Goal: Task Accomplishment & Management: Use online tool/utility

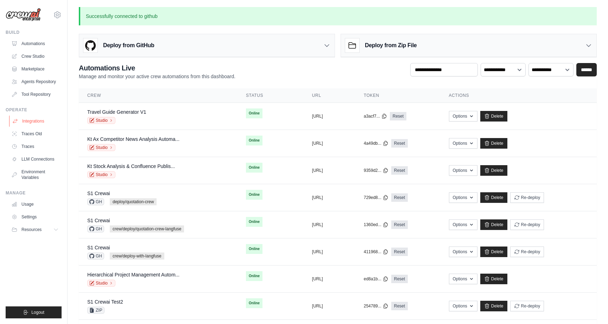
click at [41, 123] on link "Integrations" at bounding box center [35, 120] width 53 height 11
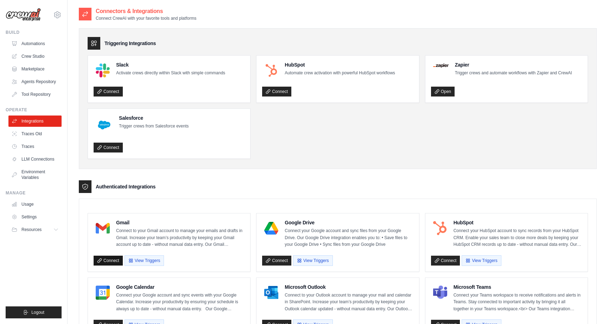
click at [109, 257] on link "Connect" at bounding box center [108, 260] width 29 height 10
click at [443, 94] on link "Open" at bounding box center [443, 92] width 24 height 10
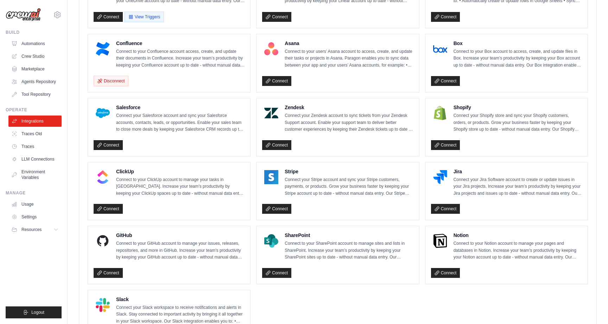
scroll to position [390, 0]
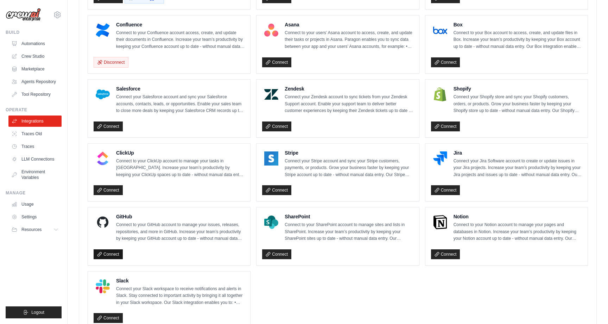
click at [111, 254] on link "Connect" at bounding box center [108, 254] width 29 height 10
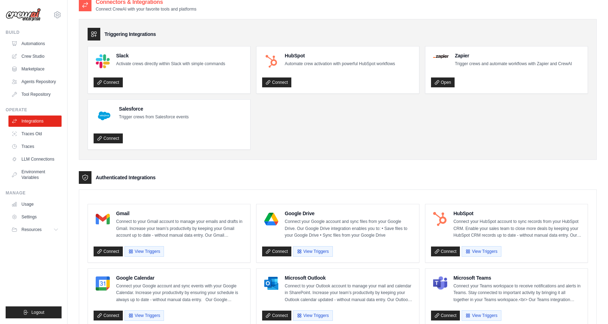
scroll to position [0, 0]
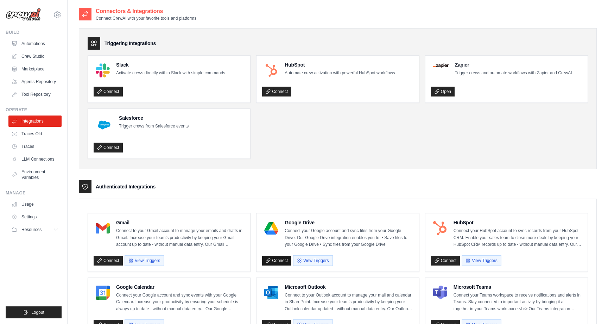
click at [274, 258] on link "Connect" at bounding box center [276, 260] width 29 height 10
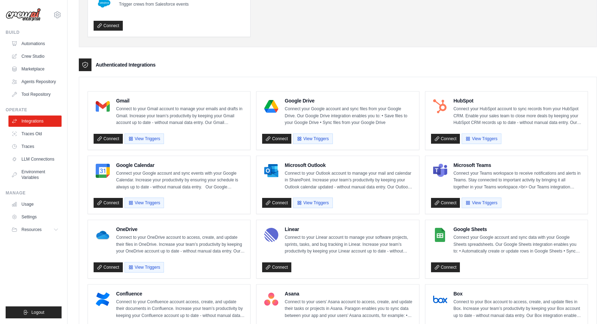
scroll to position [124, 0]
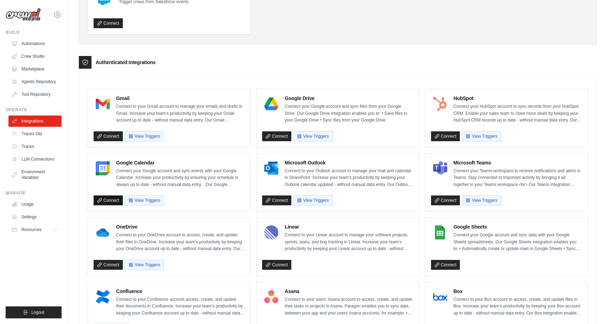
click at [114, 199] on link "Connect" at bounding box center [108, 200] width 29 height 10
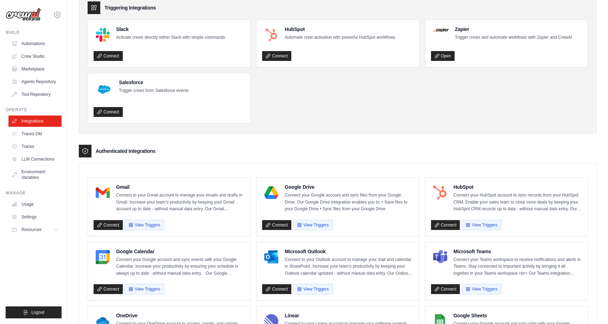
scroll to position [0, 0]
